Goal: Task Accomplishment & Management: Manage account settings

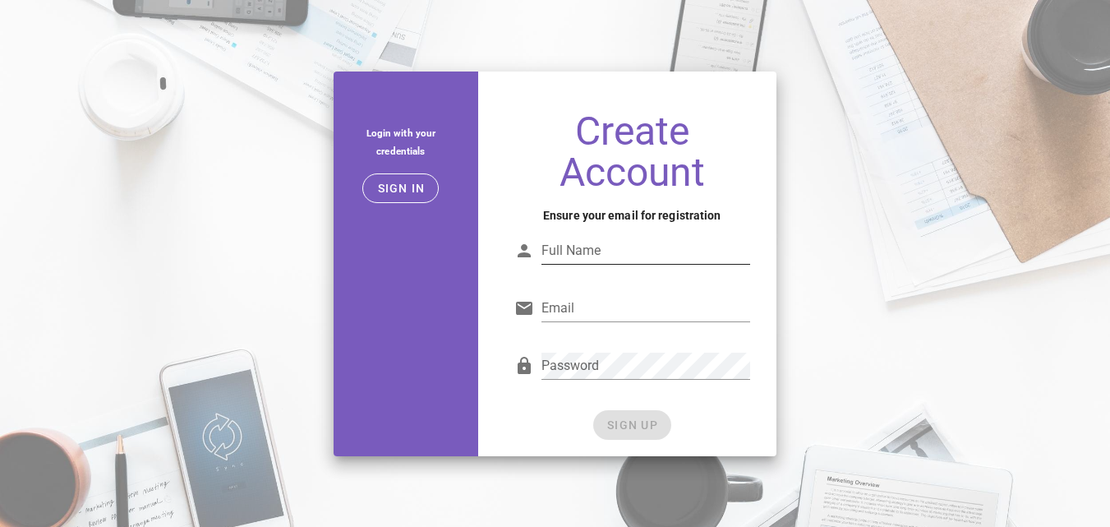
click at [600, 272] on div at bounding box center [645, 275] width 209 height 11
click at [594, 251] on input "Full Name" at bounding box center [645, 250] width 209 height 26
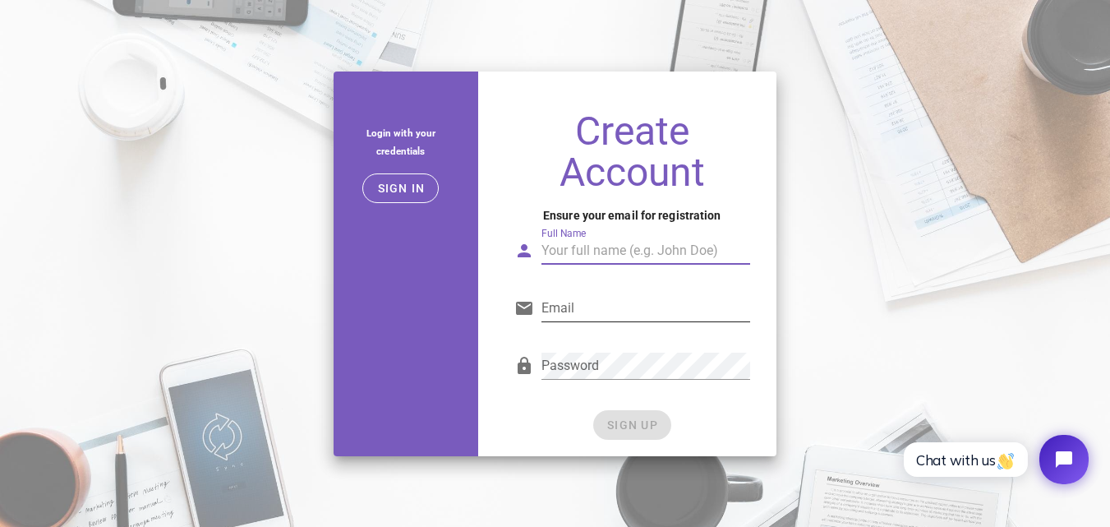
click at [592, 364] on div "Password" at bounding box center [645, 365] width 209 height 26
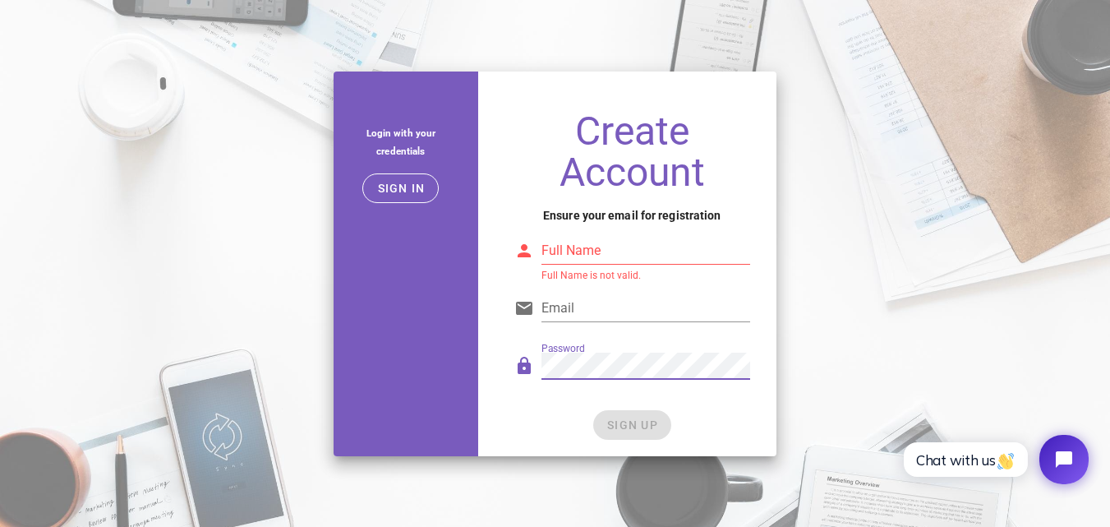
click at [577, 260] on input "Full Name" at bounding box center [645, 250] width 209 height 26
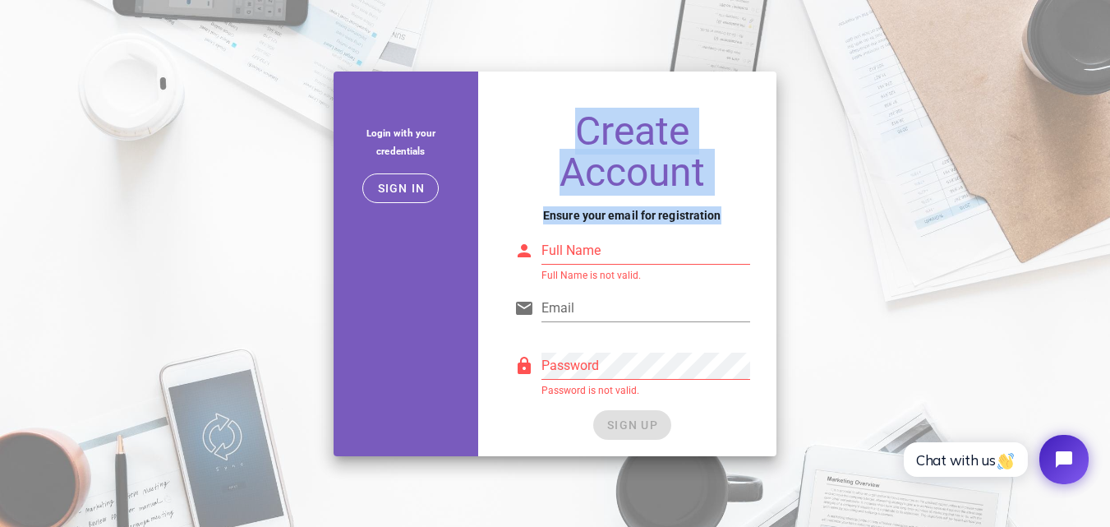
drag, startPoint x: 579, startPoint y: 133, endPoint x: 769, endPoint y: 213, distance: 205.8
click at [769, 213] on div "Create Account Ensure your email for registration Full Name Full Name is not va…" at bounding box center [632, 277] width 288 height 358
click at [711, 208] on h4 "Ensure your email for registration" at bounding box center [632, 215] width 236 height 18
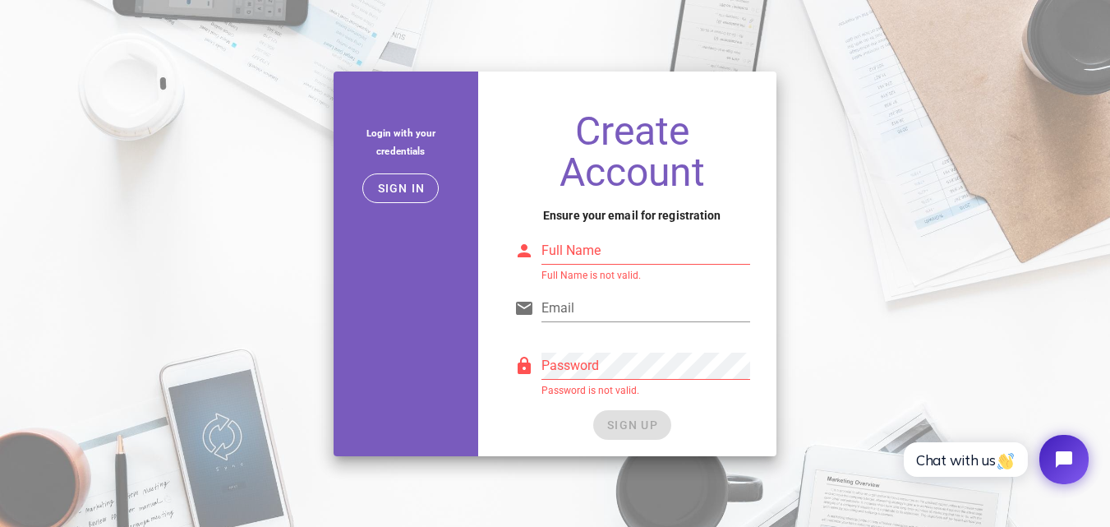
click at [697, 253] on input "Full Name" at bounding box center [645, 250] width 209 height 26
type input "J"
type input "JB Skylens"
click at [654, 285] on div "Email" at bounding box center [632, 312] width 236 height 54
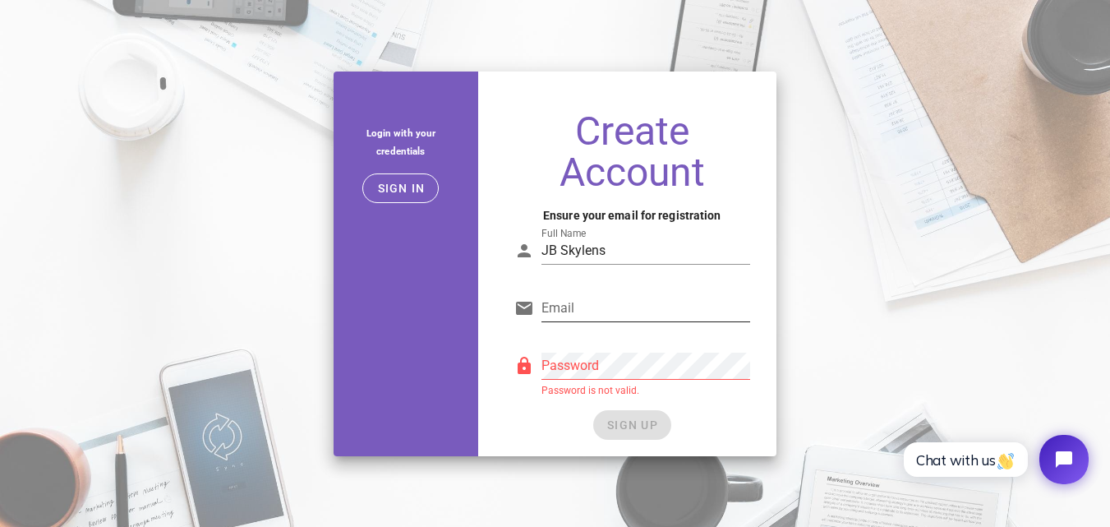
click at [656, 297] on input "Email" at bounding box center [645, 308] width 209 height 26
type input "joao1.joao3@gmail.com"
drag, startPoint x: 746, startPoint y: 440, endPoint x: 711, endPoint y: 418, distance: 41.0
click at [745, 437] on div "Create Account Ensure your email for registration Full Name JB Skylens Email jo…" at bounding box center [632, 277] width 288 height 358
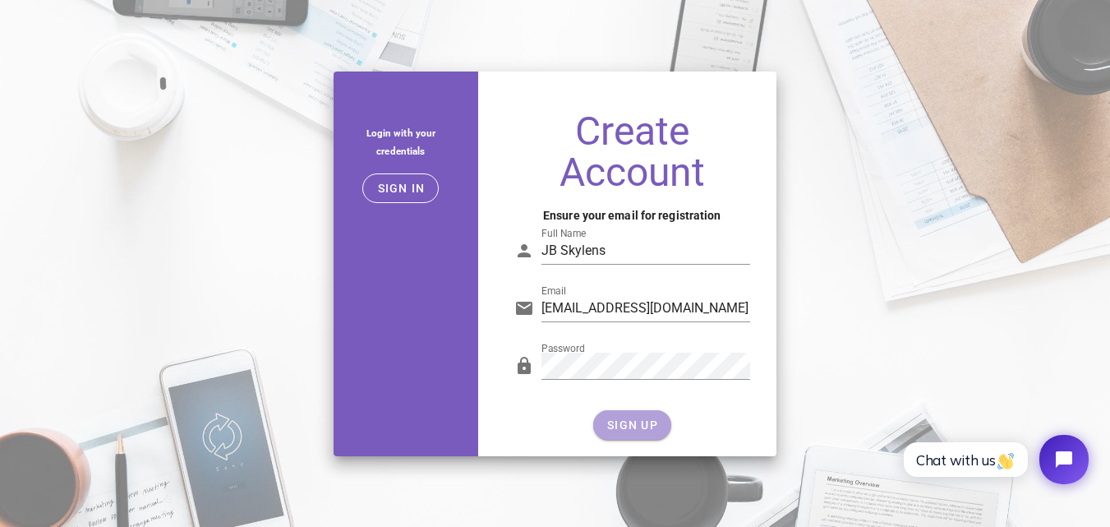
click at [618, 414] on button "SIGN UP" at bounding box center [632, 425] width 78 height 30
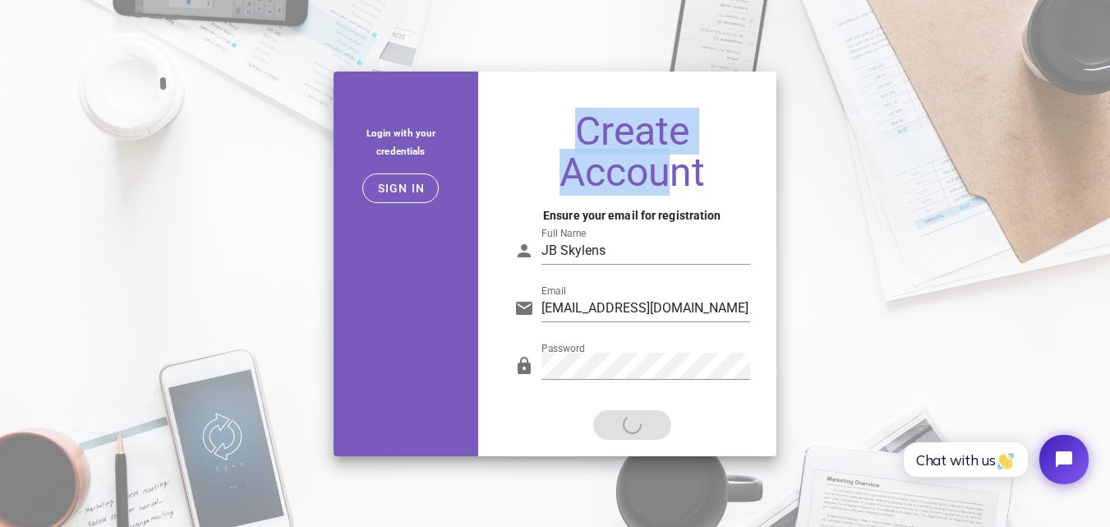
drag, startPoint x: 573, startPoint y: 140, endPoint x: 670, endPoint y: 191, distance: 109.9
click at [670, 191] on h1 "Create Account" at bounding box center [632, 152] width 236 height 82
click at [672, 191] on h1 "Create Account" at bounding box center [632, 152] width 236 height 82
drag, startPoint x: 711, startPoint y: 182, endPoint x: 570, endPoint y: 131, distance: 150.2
click at [570, 131] on h1 "Create Account" at bounding box center [632, 152] width 236 height 82
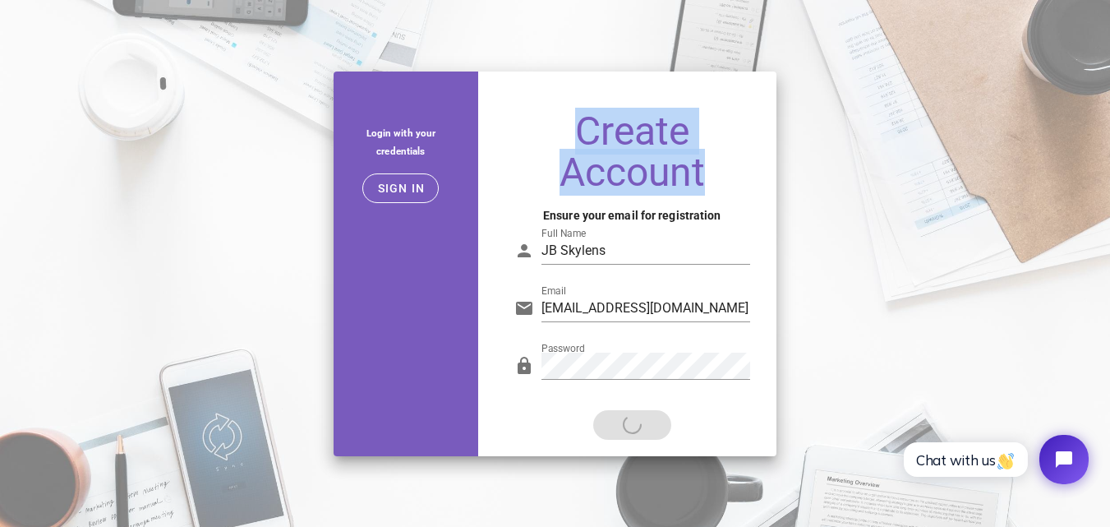
click at [570, 131] on h1 "Create Account" at bounding box center [632, 152] width 236 height 82
drag, startPoint x: 570, startPoint y: 131, endPoint x: 701, endPoint y: 179, distance: 139.0
click at [701, 179] on h1 "Create Account" at bounding box center [632, 152] width 236 height 82
drag, startPoint x: 701, startPoint y: 179, endPoint x: 509, endPoint y: 130, distance: 197.6
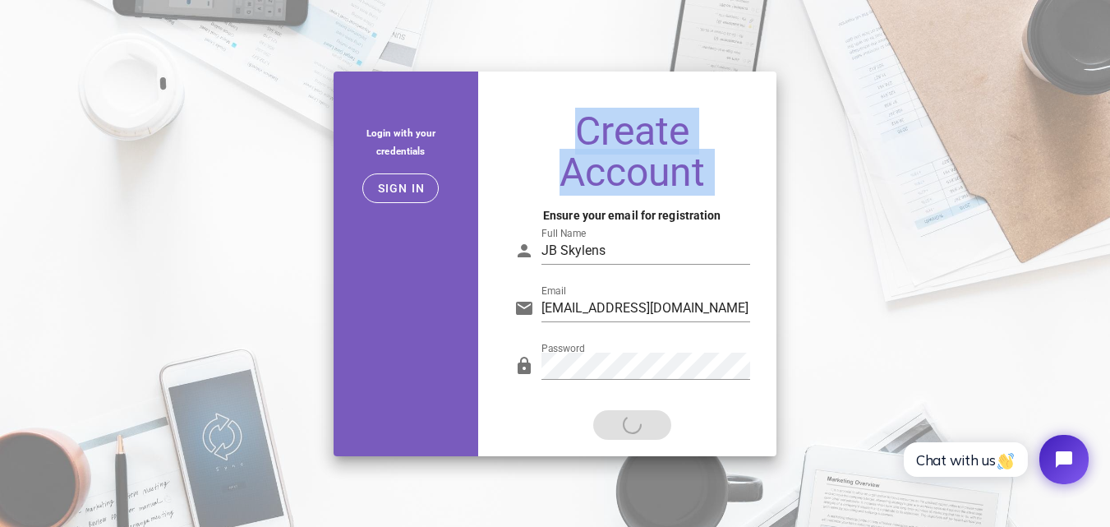
click at [509, 130] on div "Create Account Ensure your email for registration Full Name JB Skylens Email jo…" at bounding box center [632, 277] width 288 height 358
click at [509, 129] on div "Create Account Ensure your email for registration Full Name JB Skylens Email jo…" at bounding box center [632, 277] width 288 height 358
click at [573, 132] on h1 "Create Account" at bounding box center [632, 152] width 236 height 82
drag, startPoint x: 573, startPoint y: 132, endPoint x: 745, endPoint y: 175, distance: 176.9
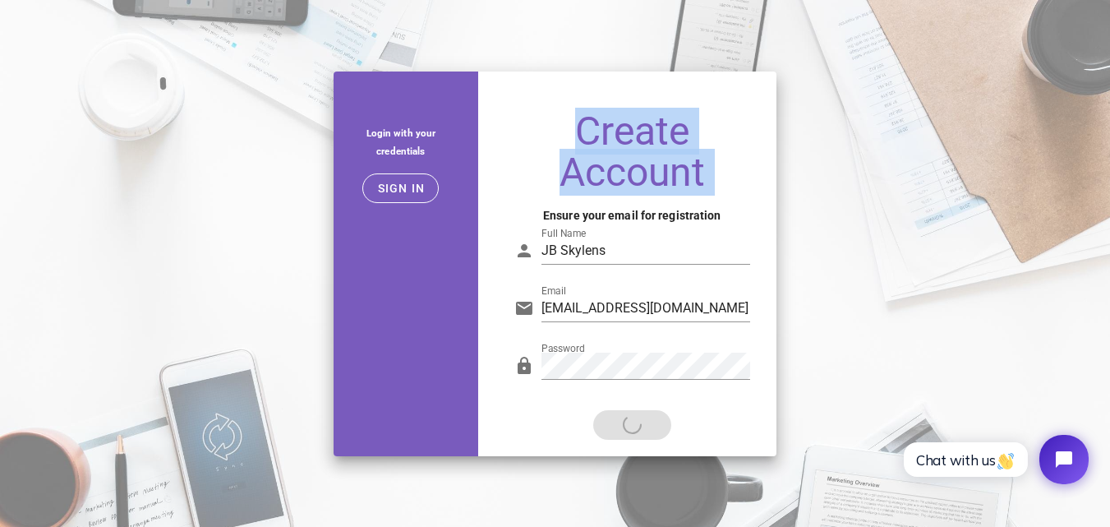
click at [745, 175] on h1 "Create Account" at bounding box center [632, 152] width 236 height 82
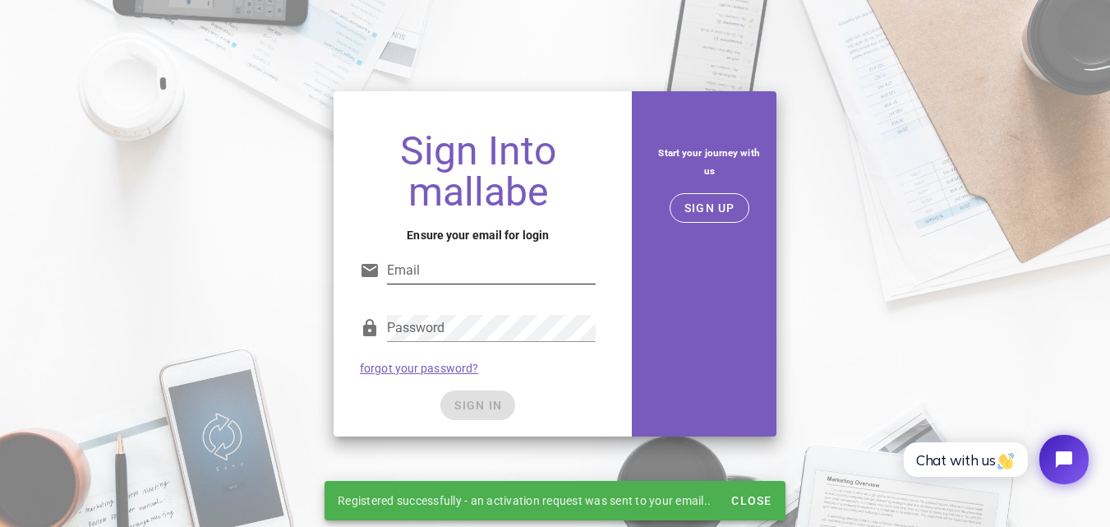
click at [497, 274] on input "Email" at bounding box center [491, 270] width 209 height 26
type input "joao1.joao3@gmail.com"
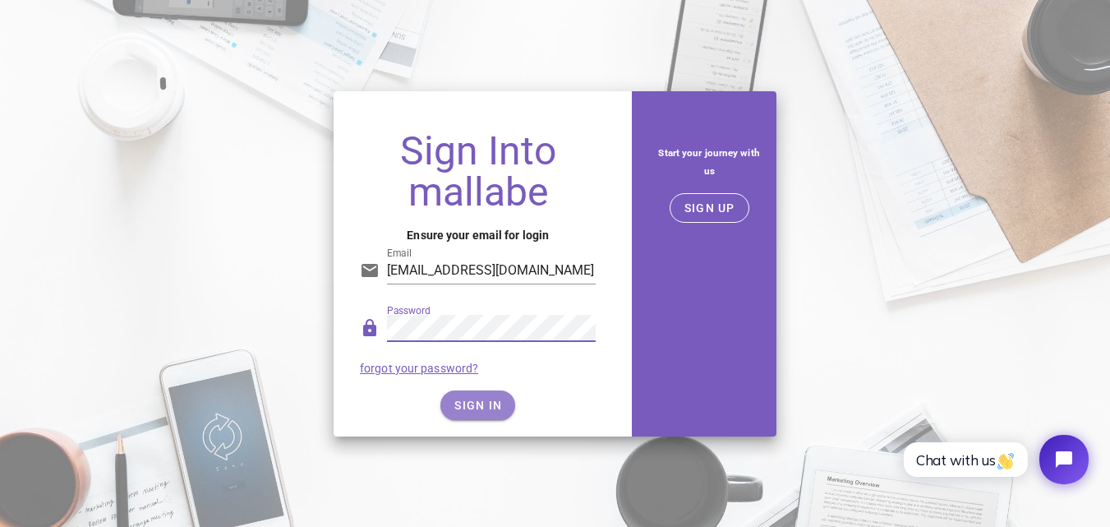
click at [454, 397] on button "SIGN IN" at bounding box center [477, 405] width 75 height 30
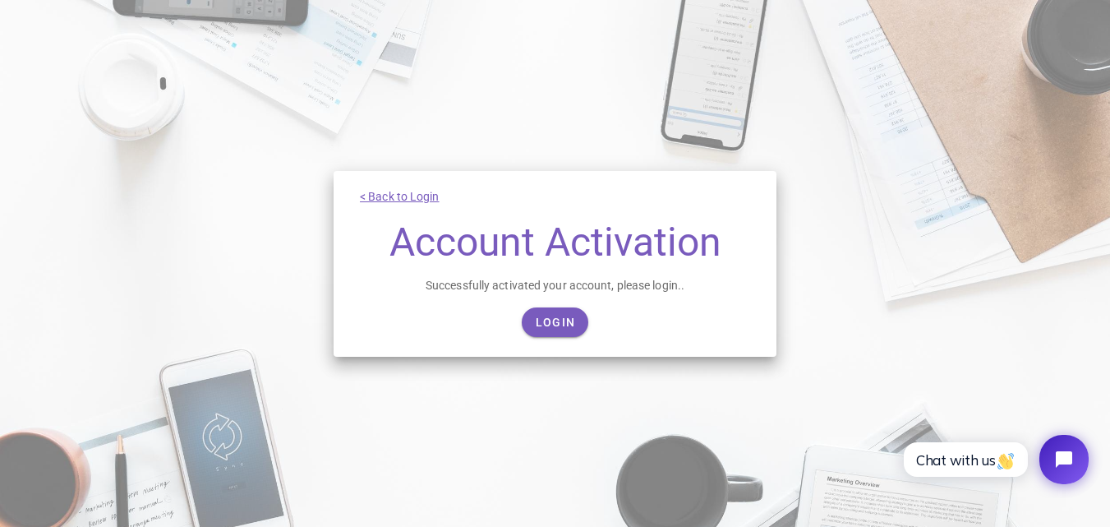
click at [531, 341] on div "< Back to Login Account Activation Successfully activated your account, please …" at bounding box center [554, 264] width 443 height 186
click at [540, 327] on span "Login" at bounding box center [555, 321] width 40 height 13
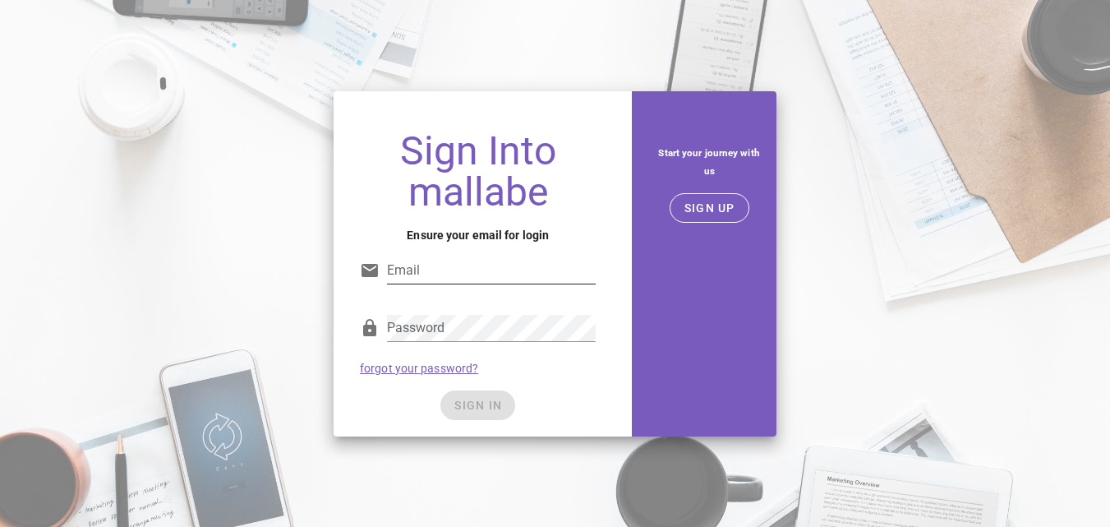
click at [528, 272] on input "Email" at bounding box center [491, 270] width 209 height 26
type input "[EMAIL_ADDRESS][DOMAIN_NAME]"
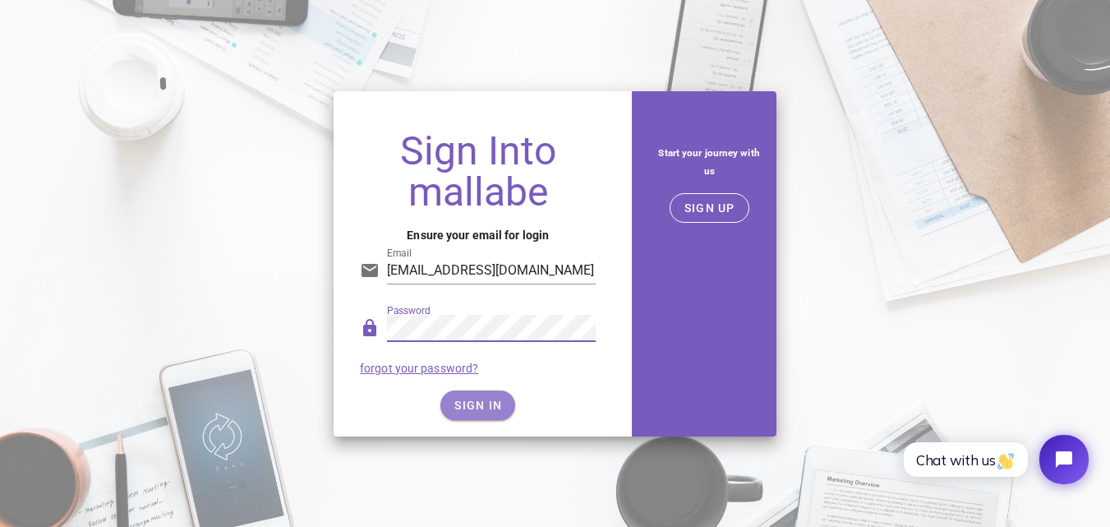
drag, startPoint x: 446, startPoint y: 408, endPoint x: 458, endPoint y: 414, distance: 13.6
click at [451, 408] on button "SIGN IN" at bounding box center [477, 405] width 75 height 30
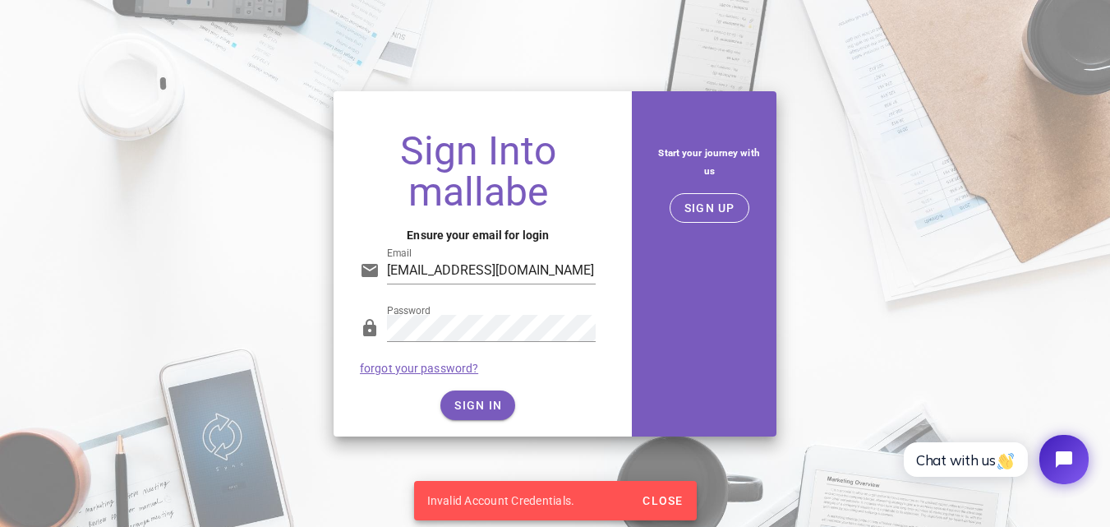
click at [554, 497] on div "Invalid Account Credentials." at bounding box center [525, 500] width 222 height 39
click at [553, 504] on div "Invalid Account Credentials." at bounding box center [525, 500] width 222 height 39
click at [553, 503] on div "Invalid Account Credentials." at bounding box center [525, 500] width 222 height 39
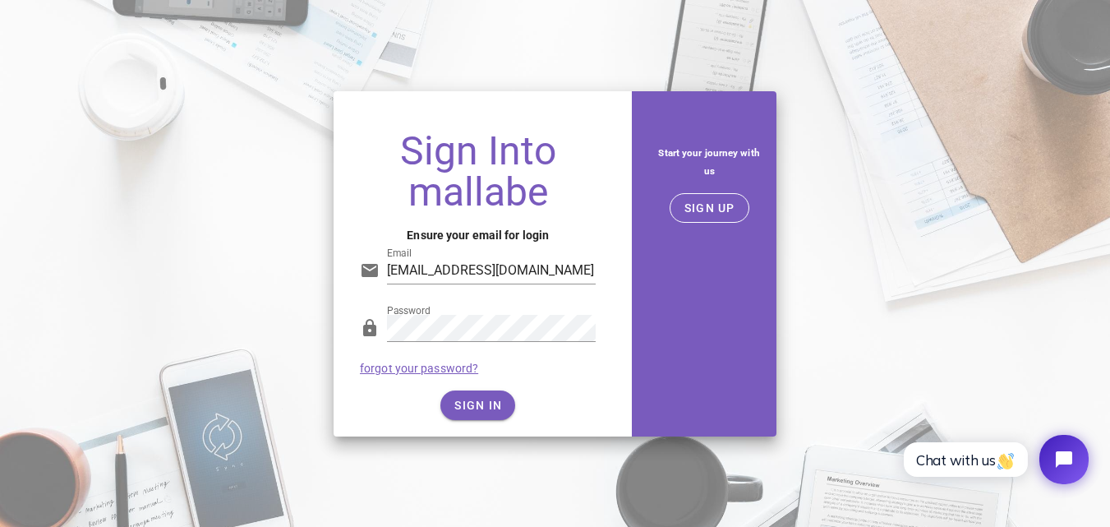
click at [439, 398] on div "SIGN IN" at bounding box center [478, 405] width 236 height 30
click at [452, 412] on button "SIGN IN" at bounding box center [477, 405] width 75 height 30
click at [452, 412] on div "SIGN IN" at bounding box center [478, 405] width 236 height 30
click at [552, 195] on h1 "Sign Into mallabe" at bounding box center [478, 172] width 236 height 82
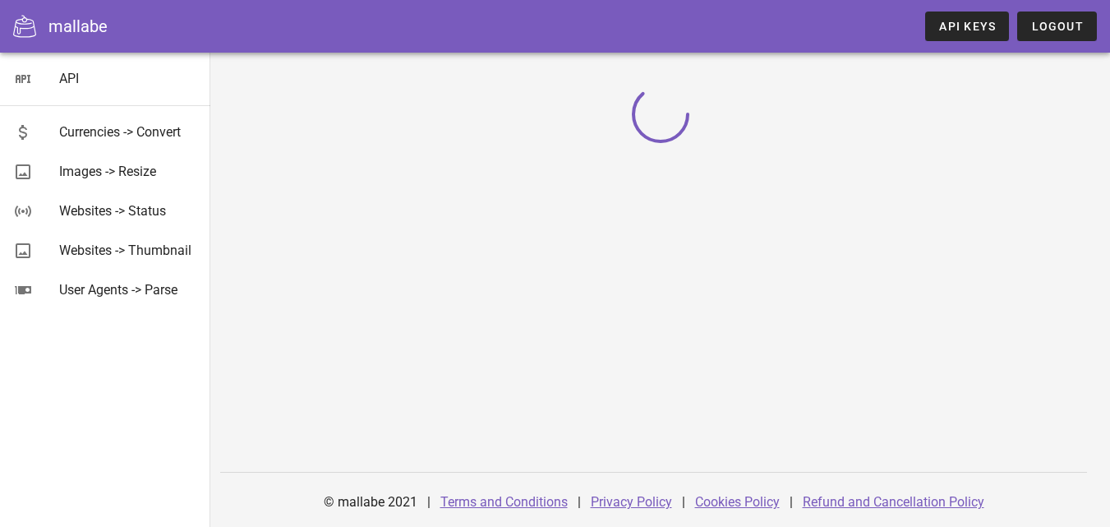
click at [366, 103] on div at bounding box center [660, 113] width 860 height 57
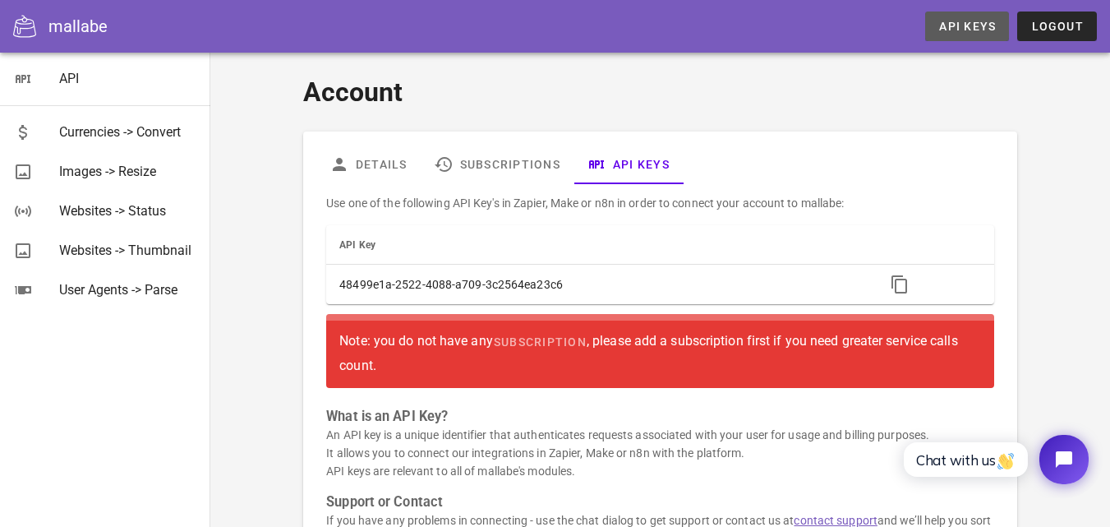
click at [960, 21] on span "API Keys" at bounding box center [966, 26] width 57 height 13
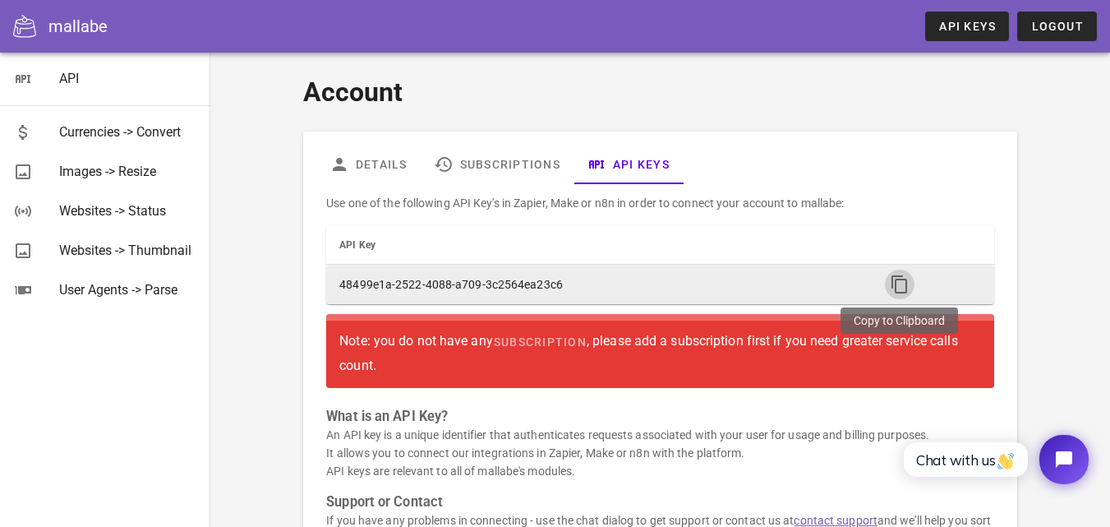
click at [897, 287] on icon "button" at bounding box center [900, 284] width 20 height 20
